Goal: Task Accomplishment & Management: Complete application form

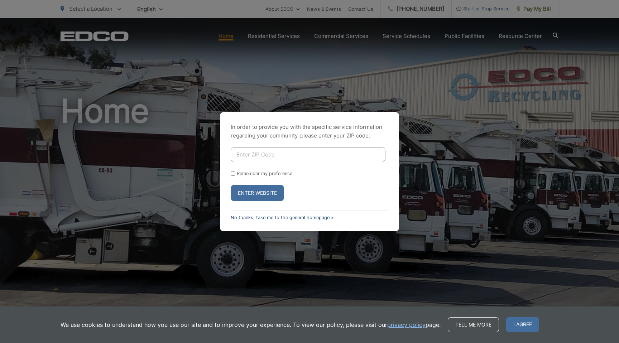
click at [269, 217] on link "No thanks, take me to the general homepage >" at bounding box center [282, 217] width 103 height 5
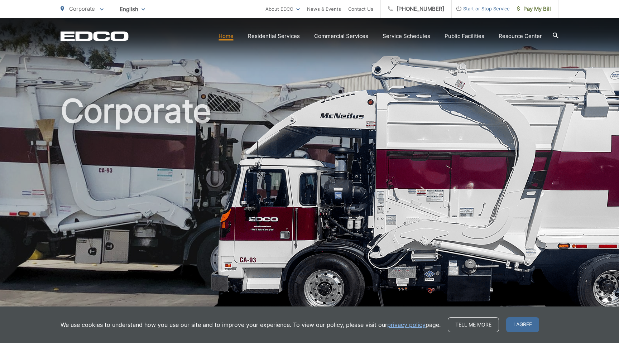
click at [481, 11] on span "Start or Stop Service" at bounding box center [481, 8] width 58 height 9
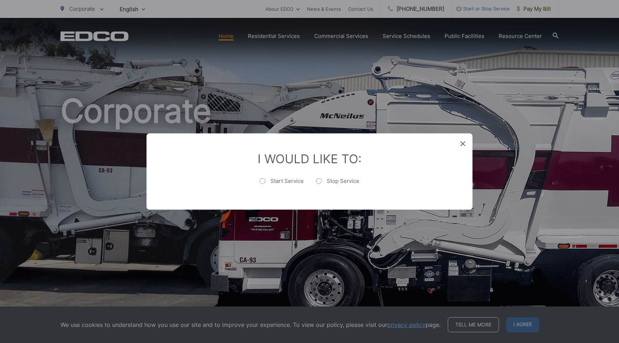
click at [331, 179] on label "Stop Service" at bounding box center [337, 185] width 43 height 14
radio input "true"
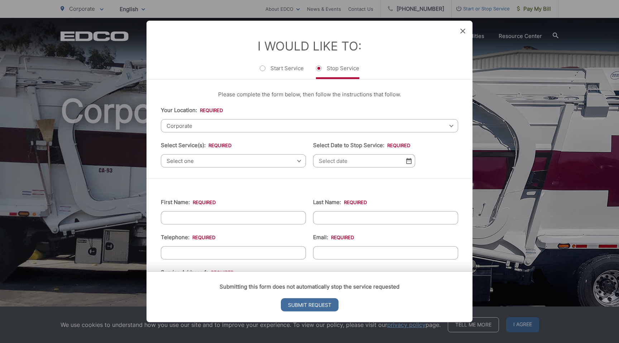
click at [241, 126] on span "Corporate" at bounding box center [310, 125] width 298 height 13
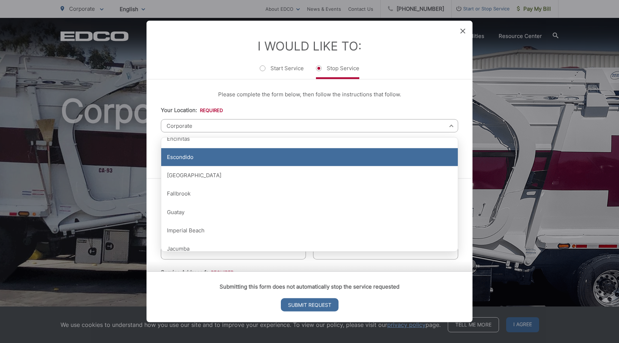
scroll to position [283, 0]
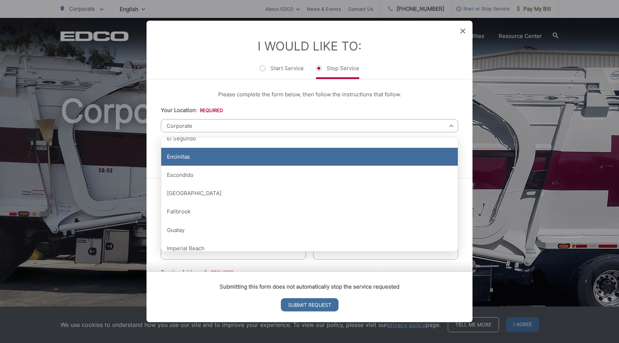
click at [194, 158] on div "Encinitas" at bounding box center [309, 157] width 297 height 18
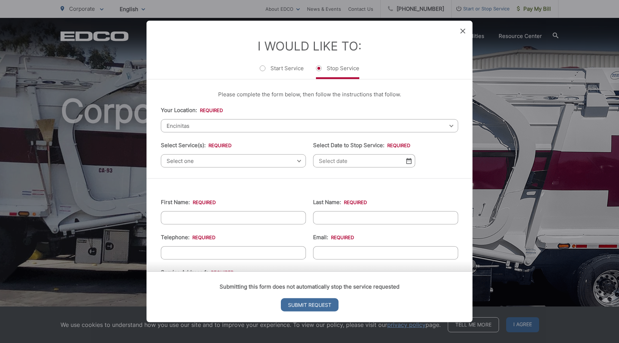
click at [213, 164] on span "Select one" at bounding box center [233, 161] width 145 height 13
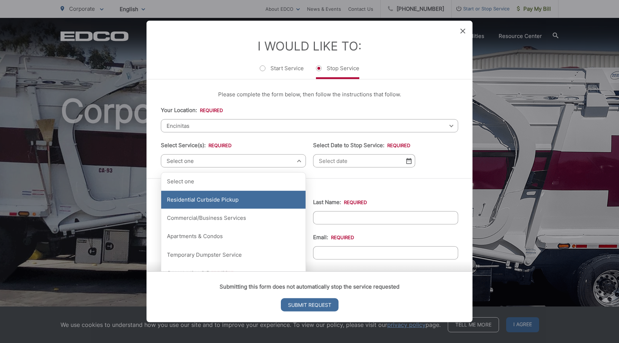
click at [209, 199] on div "Residential Curbside Pickup" at bounding box center [233, 200] width 144 height 18
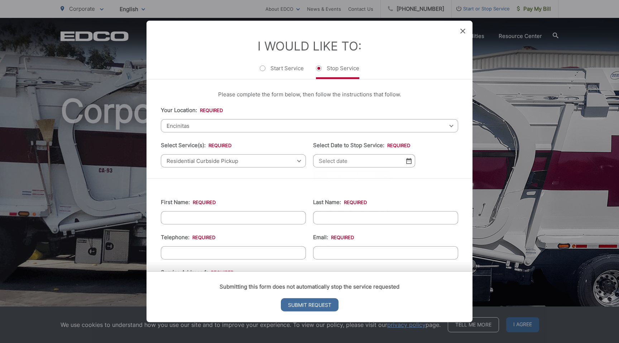
click at [388, 163] on input "Select Date to Stop Service: *" at bounding box center [364, 161] width 102 height 13
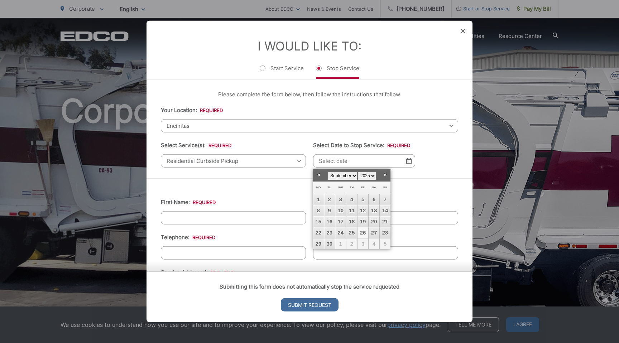
click at [360, 231] on link "26" at bounding box center [363, 233] width 11 height 11
type input "[DATE]"
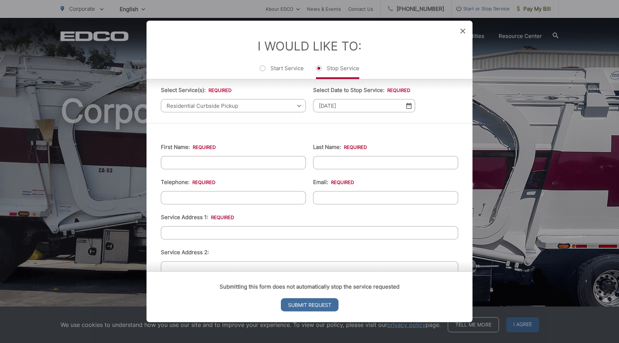
scroll to position [68, 0]
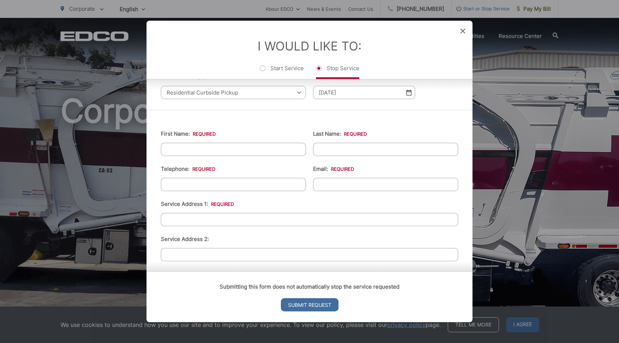
click at [257, 152] on input "First Name: *" at bounding box center [233, 149] width 145 height 13
type input "[PERSON_NAME]"
type input "9106324594"
type input "[STREET_ADDRESS]"
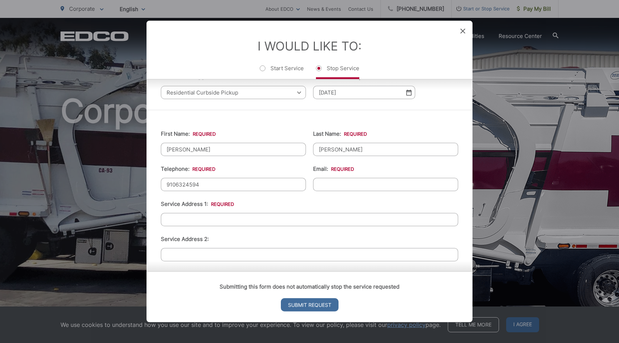
type input "Encinitas"
type input "92024"
type input "[PHONE_NUMBER]"
click at [329, 181] on input "Email: *" at bounding box center [385, 184] width 145 height 13
type input "[EMAIL_ADDRESS][DOMAIN_NAME]"
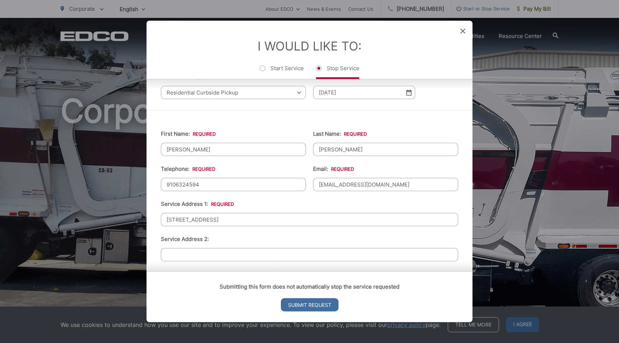
type input "[PHONE_NUMBER]"
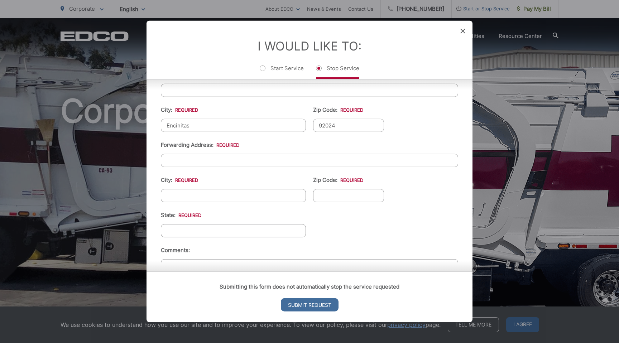
scroll to position [234, 0]
click at [216, 160] on input "Forwarding Address: *" at bounding box center [310, 159] width 298 height 13
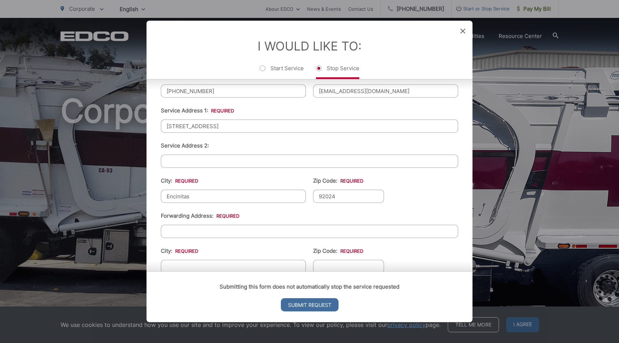
scroll to position [163, 0]
click at [265, 142] on li "Service Address 2:" at bounding box center [310, 154] width 298 height 27
click at [239, 198] on input "Encinitas" at bounding box center [233, 195] width 145 height 13
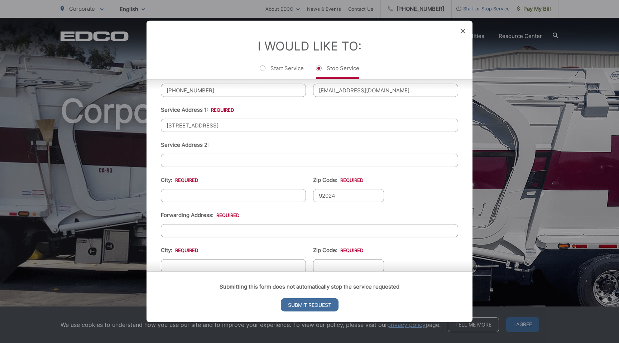
click at [334, 200] on input "92024" at bounding box center [348, 195] width 71 height 13
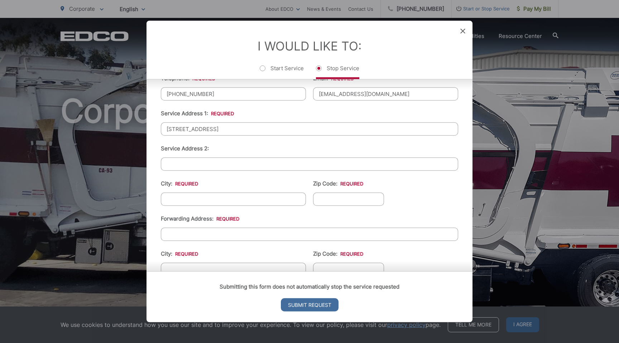
scroll to position [161, 0]
click at [200, 200] on input "City: *" at bounding box center [233, 197] width 145 height 13
type input "Encinitas"
type input "9106324594"
type input "92024"
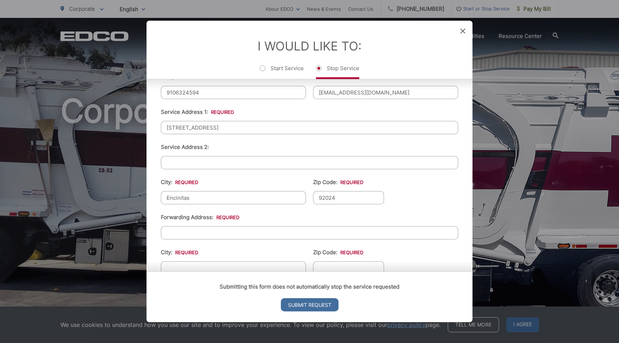
type input "[PHONE_NUMBER]"
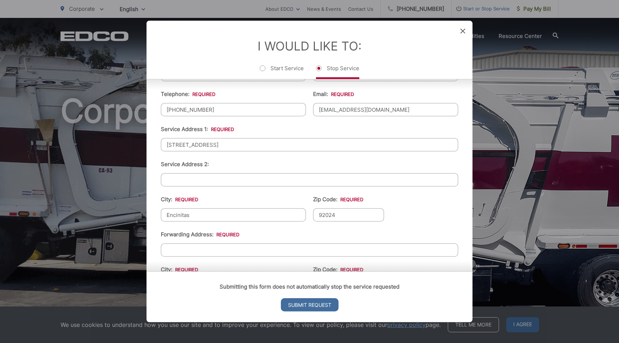
scroll to position [222, 0]
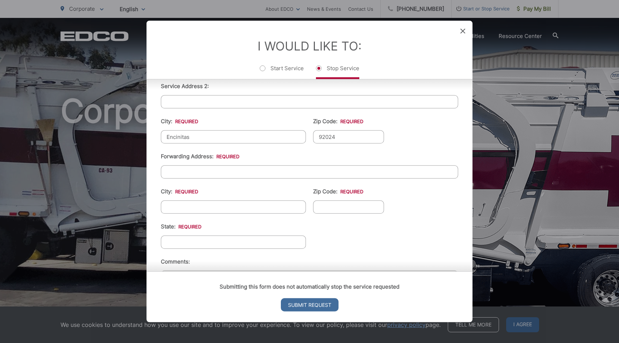
click at [232, 172] on input "Forwarding Address: *" at bounding box center [310, 172] width 298 height 13
type input "963 sapphire"
type input "[GEOGRAPHIC_DATA]"
type input "92109"
type input "NC"
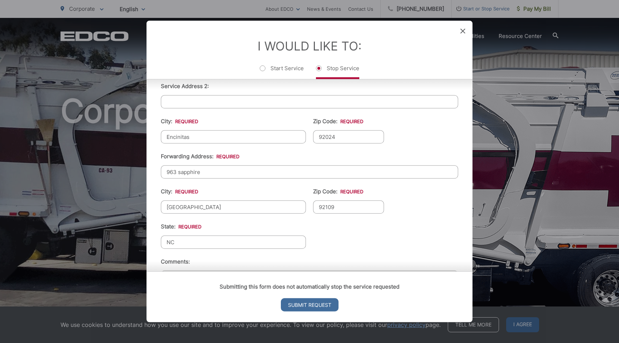
click at [181, 171] on input "963 sapphire" at bounding box center [310, 172] width 298 height 13
click at [209, 171] on input "963 Sapphire" at bounding box center [310, 172] width 298 height 13
type input "[STREET_ADDRESS]"
click at [347, 224] on ul "First Name: * [PERSON_NAME] Last Name: * [PERSON_NAME] Telephone: * [PHONE_NUMB…" at bounding box center [310, 142] width 298 height 348
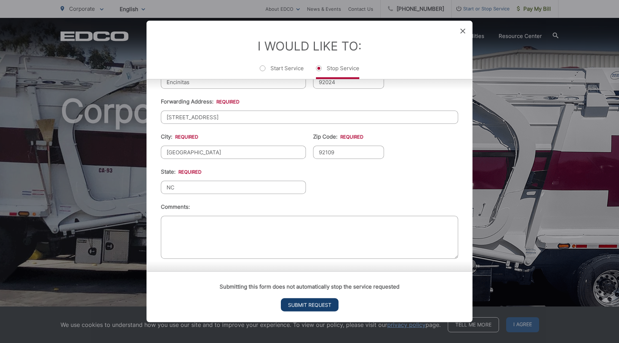
click at [328, 300] on input "Submit Request" at bounding box center [310, 305] width 58 height 13
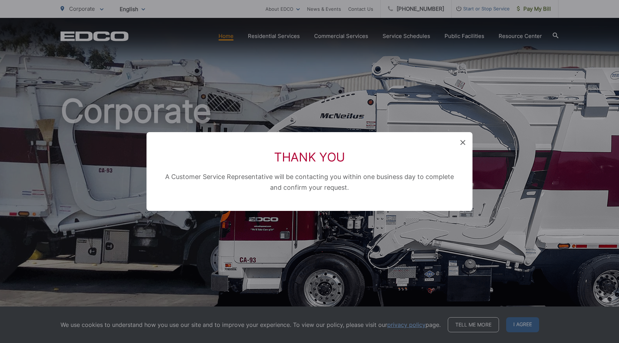
scroll to position [96, 0]
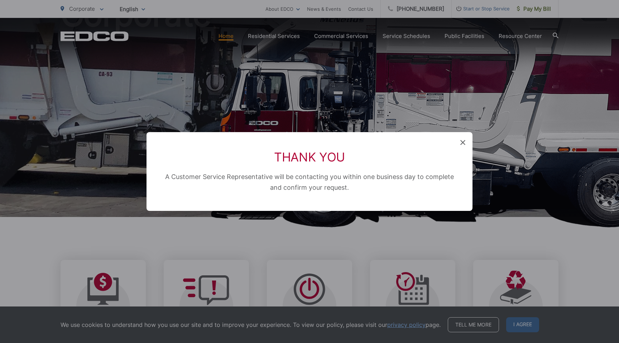
click at [463, 145] on span at bounding box center [463, 142] width 5 height 7
